Goal: Find specific page/section: Find specific page/section

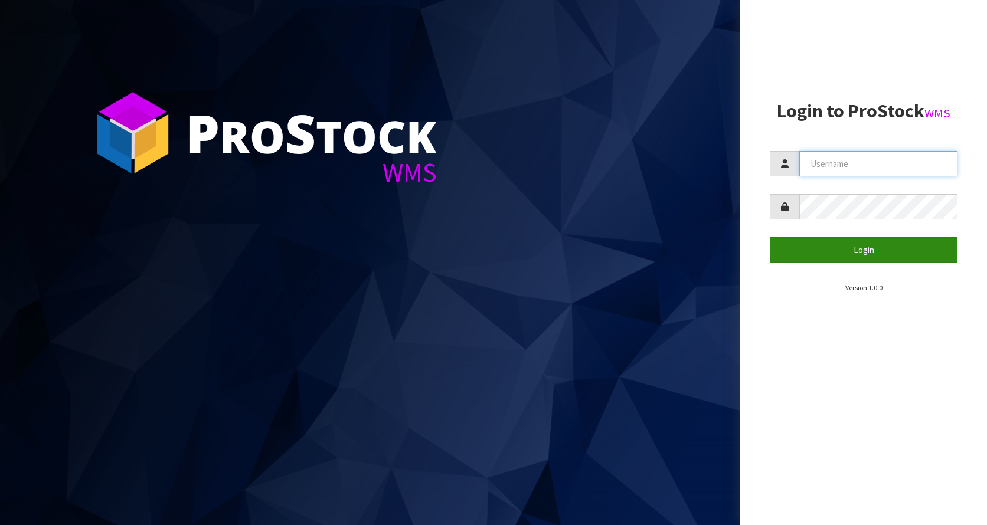
type input "KitchenAid"
click at [904, 258] on button "Login" at bounding box center [864, 249] width 188 height 25
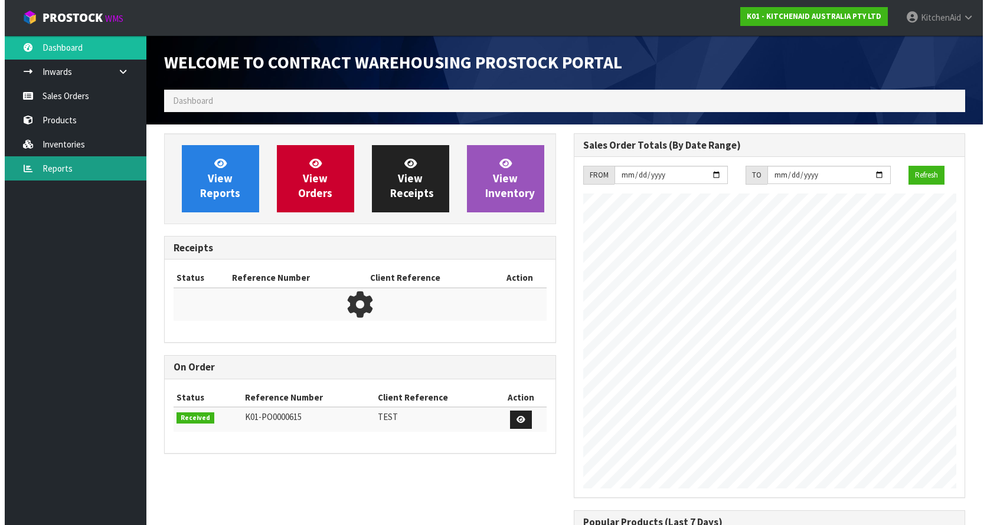
scroll to position [654, 409]
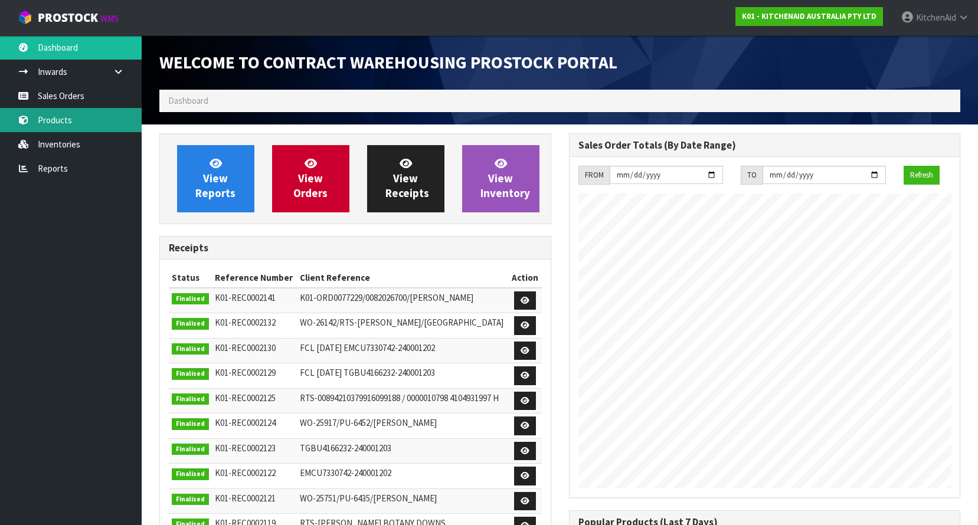
click at [59, 111] on link "Products" at bounding box center [71, 120] width 142 height 24
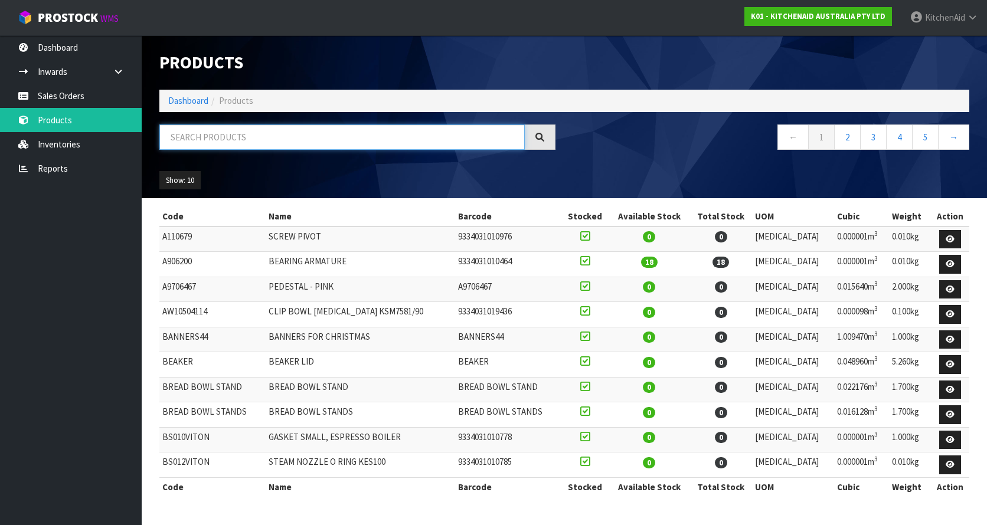
click at [218, 140] on input "text" at bounding box center [341, 137] width 365 height 25
paste input "5KHM926AER"
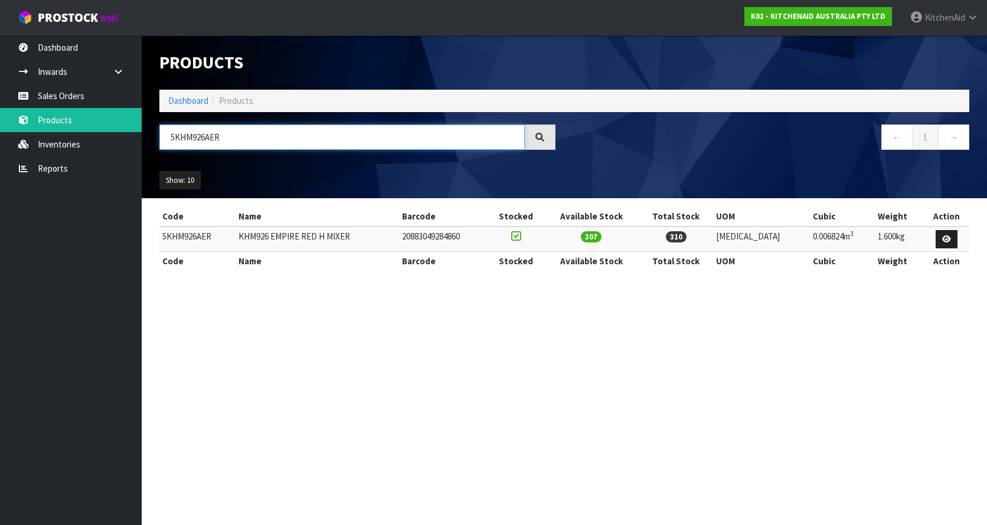
click at [258, 143] on input "5KHM926AER" at bounding box center [341, 137] width 365 height 25
drag, startPoint x: 271, startPoint y: 139, endPoint x: 153, endPoint y: 130, distance: 119.0
click at [153, 130] on div "5KHM926AER" at bounding box center [357, 142] width 414 height 34
paste input "EK1701ABM"
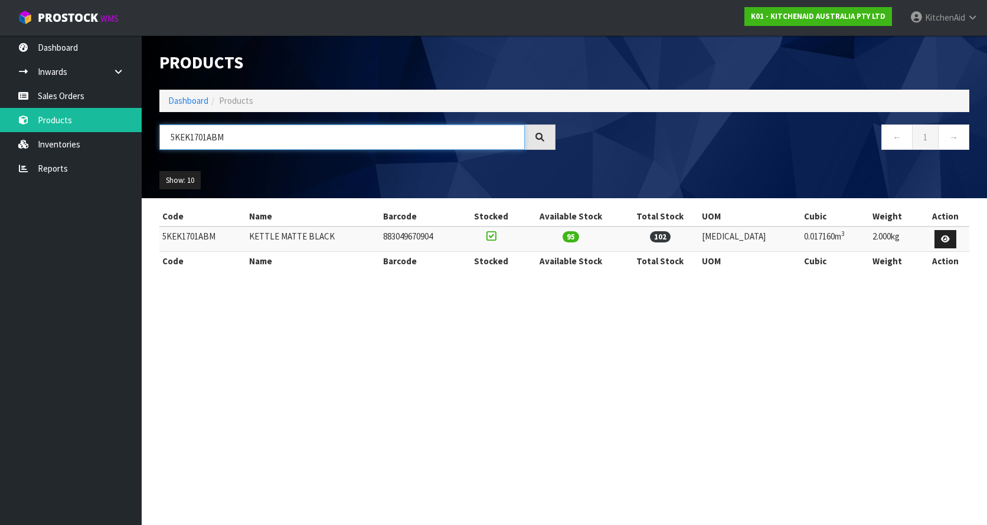
type input "5KEK1701ABM"
